Goal: Transaction & Acquisition: Obtain resource

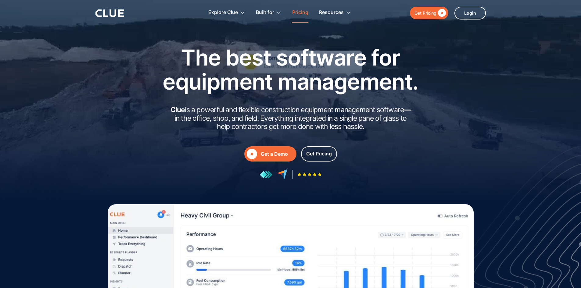
click at [303, 16] on link "Pricing" at bounding box center [300, 12] width 16 height 19
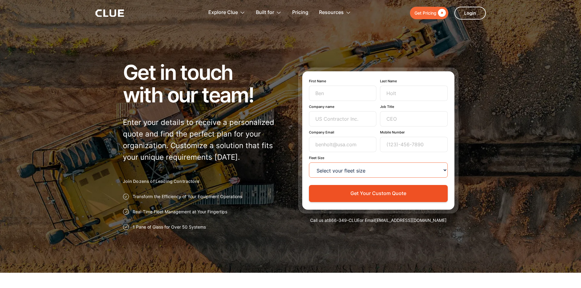
click at [378, 167] on select "Select your fleet size <15 15-99 100-499 500-999 >1000" at bounding box center [378, 169] width 139 height 15
select select "15-99"
click at [309, 162] on select "Select your fleet size <15 15-99 100-499 500-999 >1000" at bounding box center [378, 169] width 139 height 15
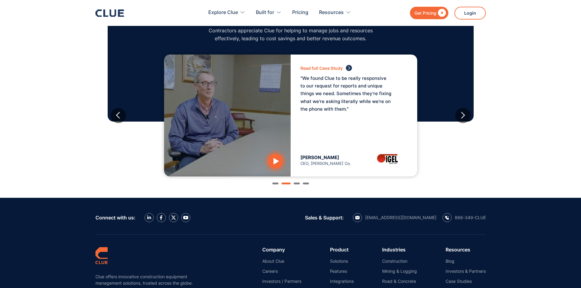
scroll to position [557, 0]
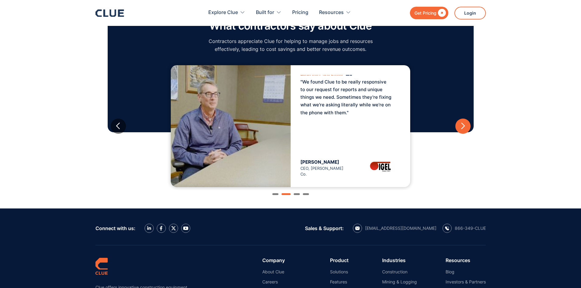
click at [464, 130] on div "next slide" at bounding box center [463, 126] width 8 height 8
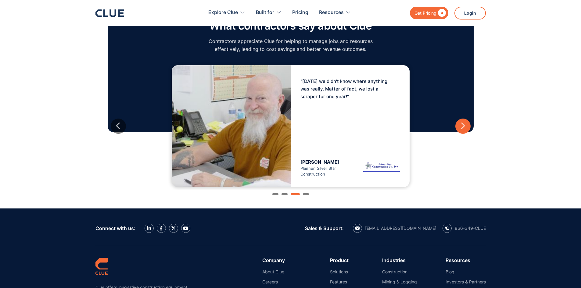
click at [464, 130] on div "next slide" at bounding box center [463, 126] width 8 height 8
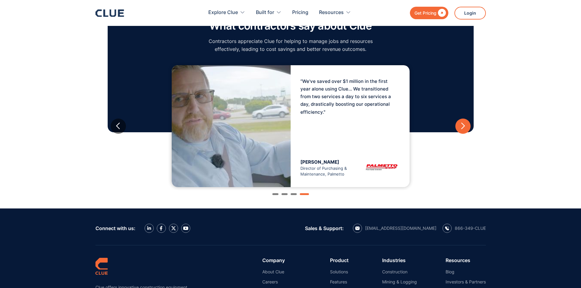
click at [464, 130] on div "next slide" at bounding box center [463, 126] width 8 height 8
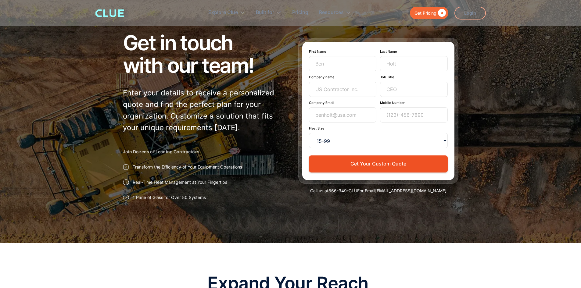
scroll to position [0, 0]
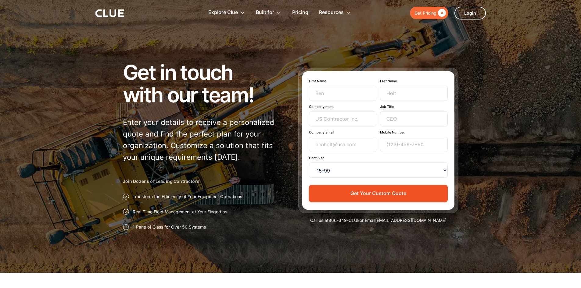
click at [425, 15] on div "Get Pricing" at bounding box center [425, 13] width 22 height 8
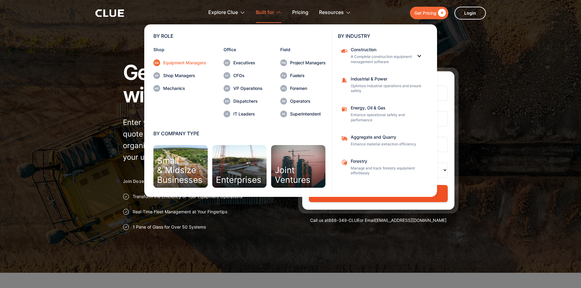
click at [180, 63] on div "Equipment Managers" at bounding box center [184, 63] width 43 height 4
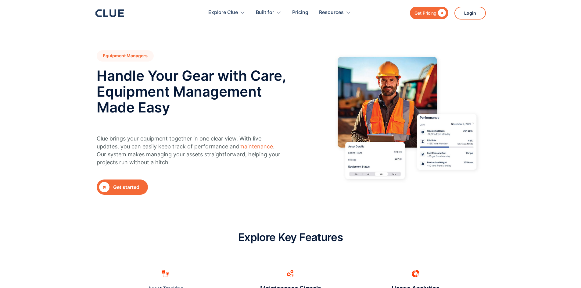
click at [132, 189] on div "Get started" at bounding box center [129, 187] width 32 height 8
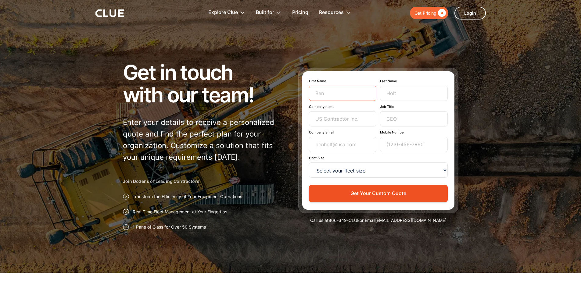
click at [343, 91] on input "First Name" at bounding box center [343, 93] width 68 height 15
type input "Travis"
type input "Lewis"
type input "JWM Enterprises"
type input "S"
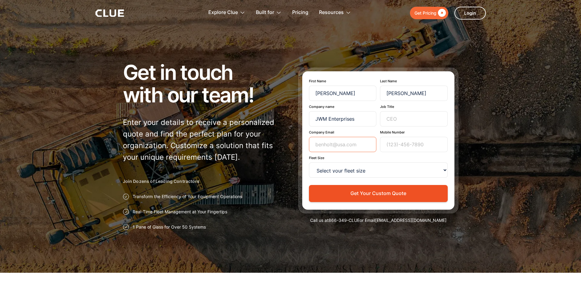
click at [329, 147] on input "Company Email" at bounding box center [343, 144] width 68 height 15
type input "tj.lewis@jwmenterprisesva.com"
click at [403, 143] on input "Mobile Number" at bounding box center [414, 144] width 68 height 15
type input "2764510235"
drag, startPoint x: 402, startPoint y: 142, endPoint x: 410, endPoint y: 167, distance: 26.1
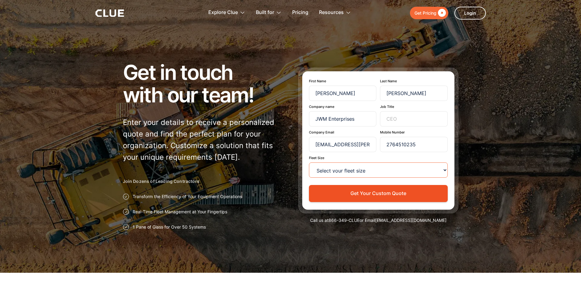
click at [410, 167] on select "Select your fleet size <15 15-99 100-499 500-999 >1000" at bounding box center [378, 169] width 139 height 15
select select "15-99"
click at [309, 162] on select "Select your fleet size <15 15-99 100-499 500-999 >1000" at bounding box center [378, 169] width 139 height 15
click at [440, 166] on select "Select your fleet size <15 15-99 100-499 500-999 >1000" at bounding box center [378, 169] width 139 height 15
click at [309, 162] on select "Select your fleet size <15 15-99 100-499 500-999 >1000" at bounding box center [378, 169] width 139 height 15
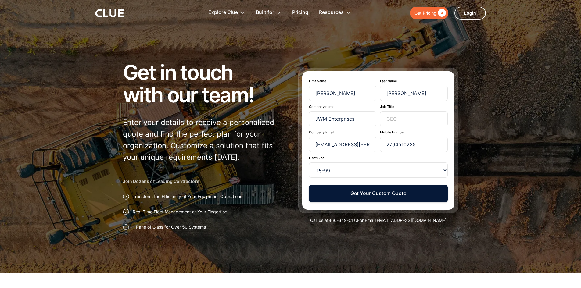
click at [398, 193] on button "Get Your Custom Quote" at bounding box center [378, 193] width 139 height 17
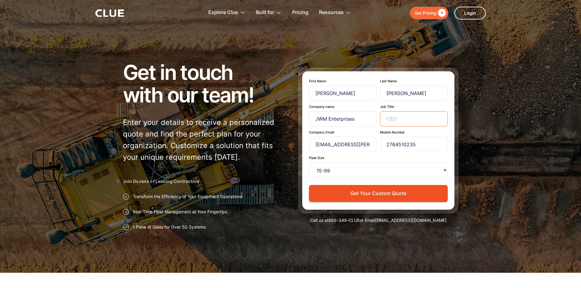
click at [432, 122] on input "Job Title" at bounding box center [414, 118] width 68 height 15
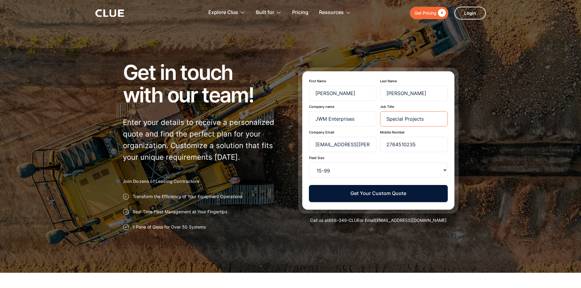
type input "Special Projects"
click at [367, 196] on button "Get Your Custom Quote" at bounding box center [378, 193] width 139 height 17
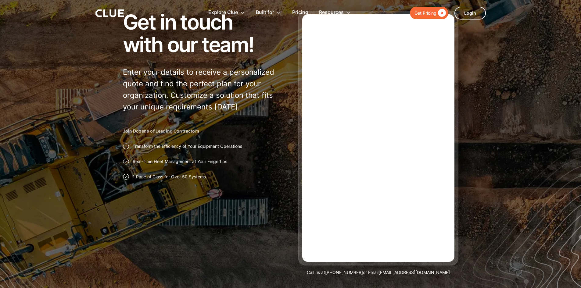
scroll to position [61, 0]
